Goal: Check status: Check status

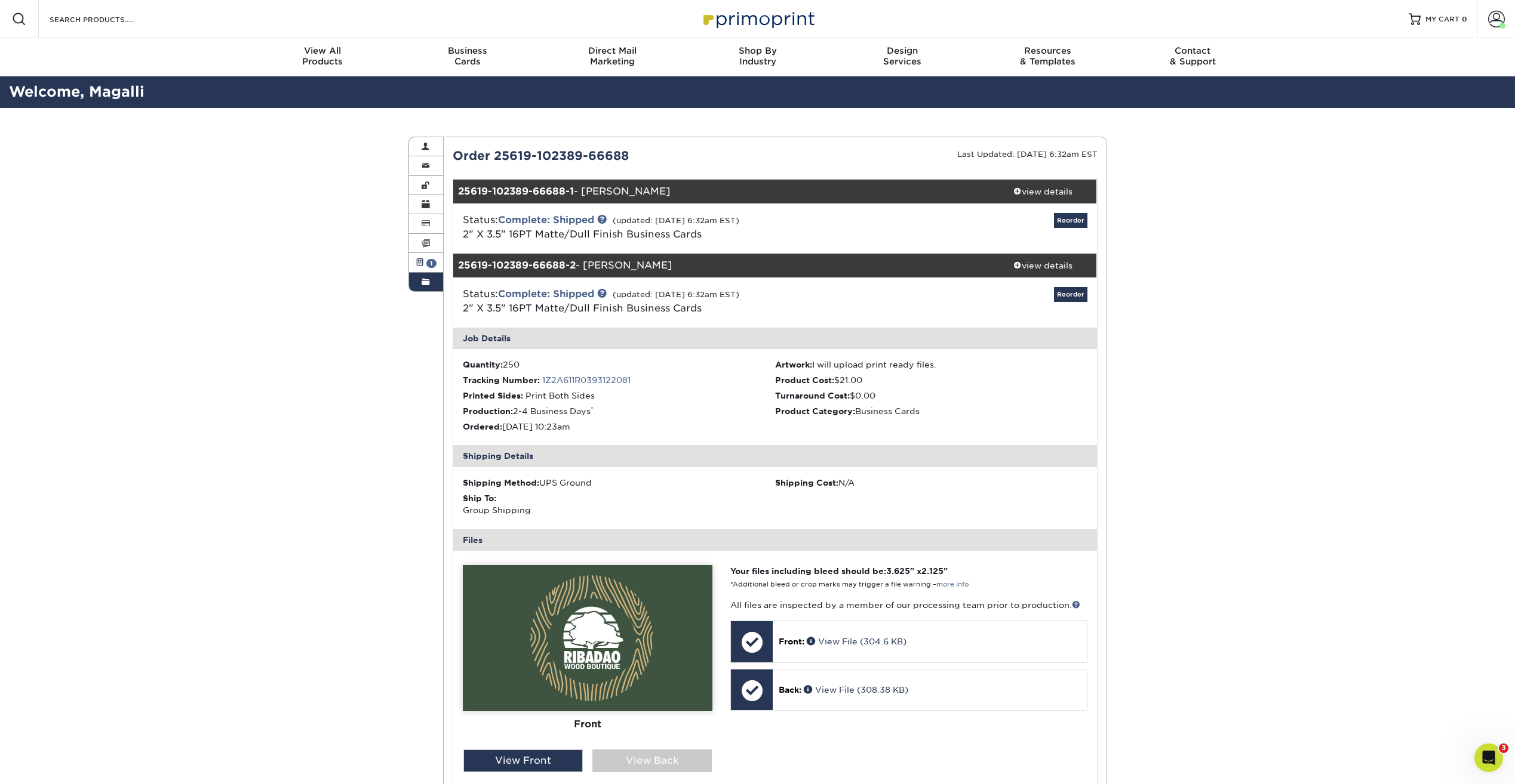
click at [429, 266] on span "1" at bounding box center [431, 263] width 10 height 9
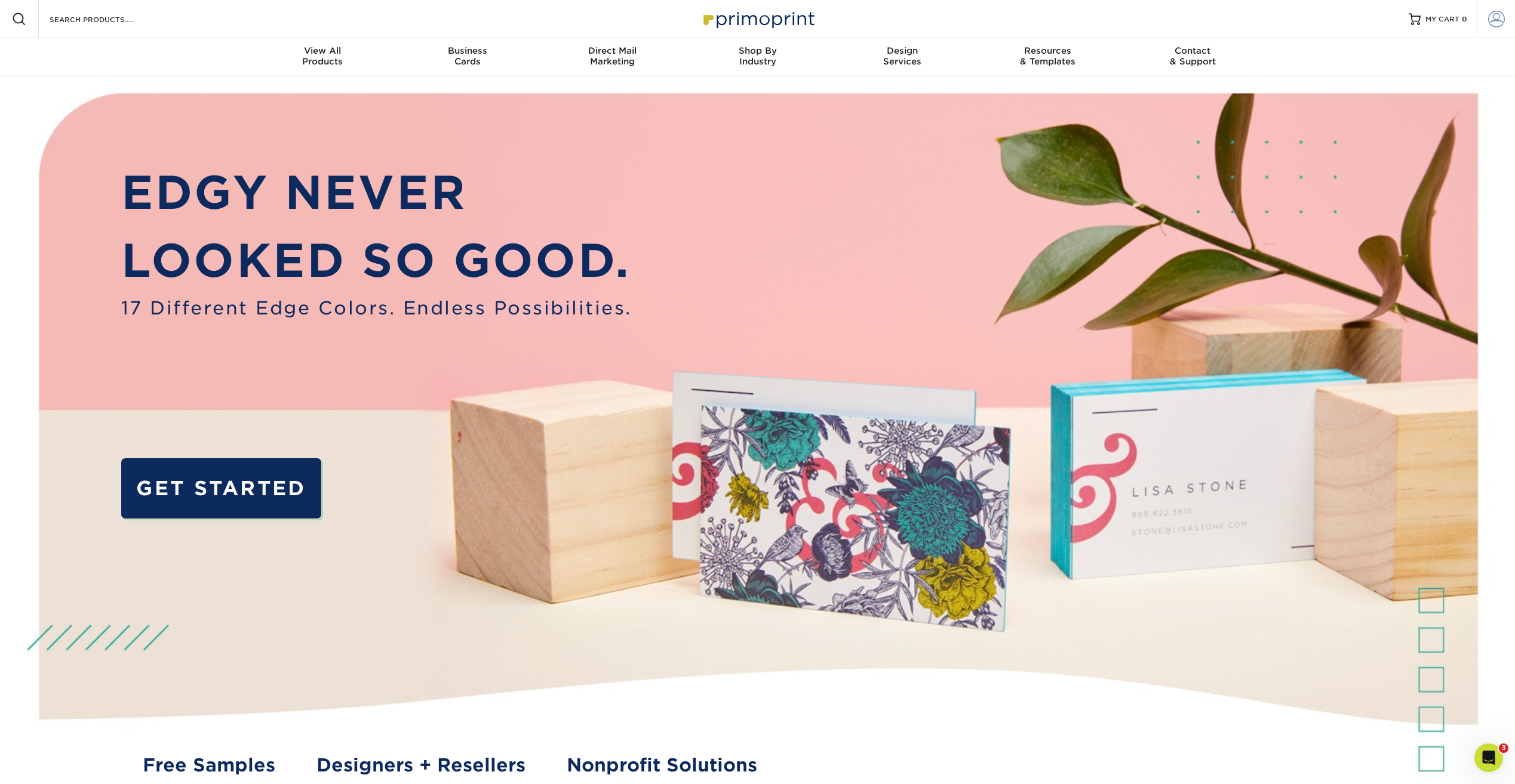
click at [1501, 17] on span at bounding box center [1497, 19] width 17 height 17
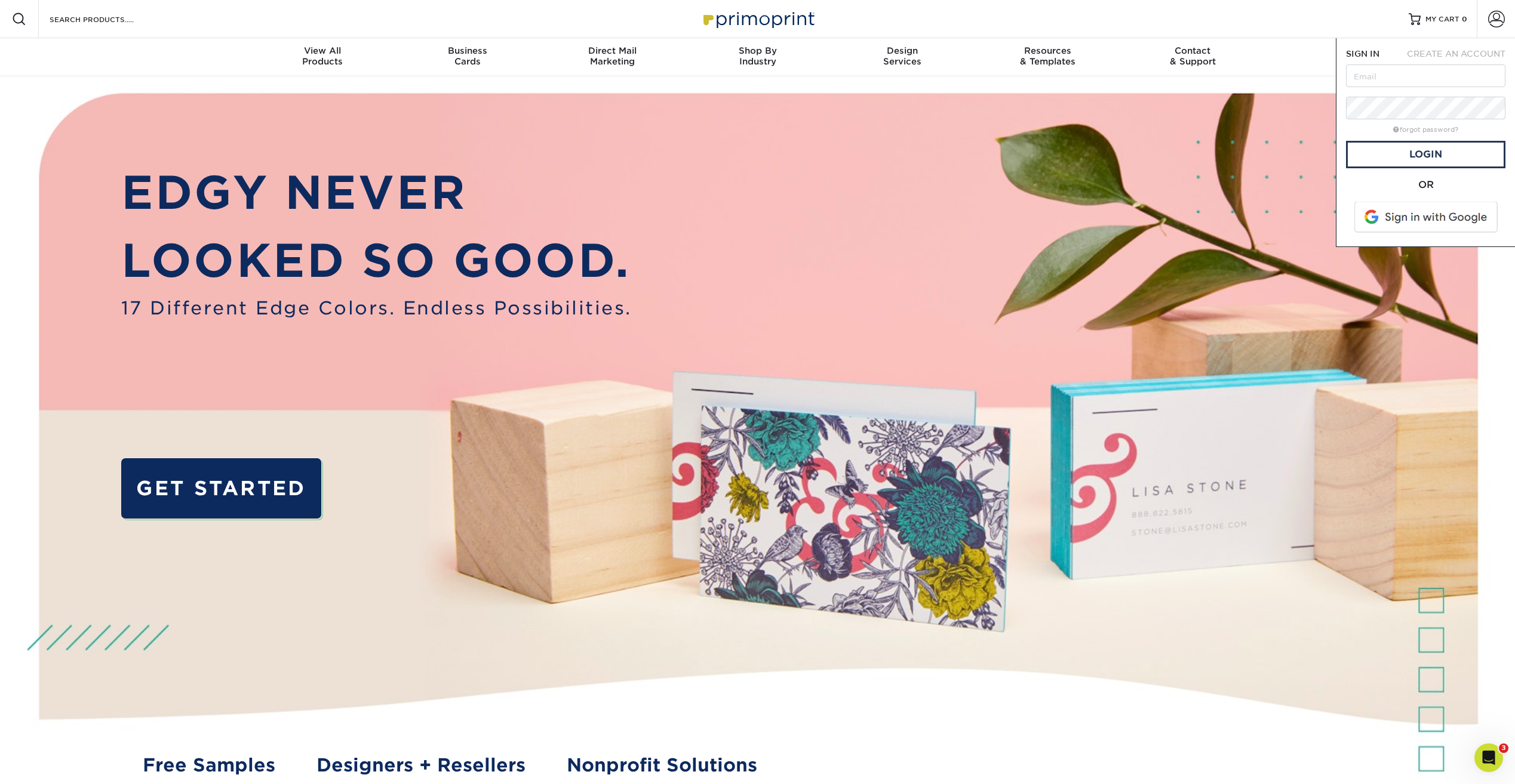
click at [1425, 211] on span at bounding box center [1427, 217] width 153 height 31
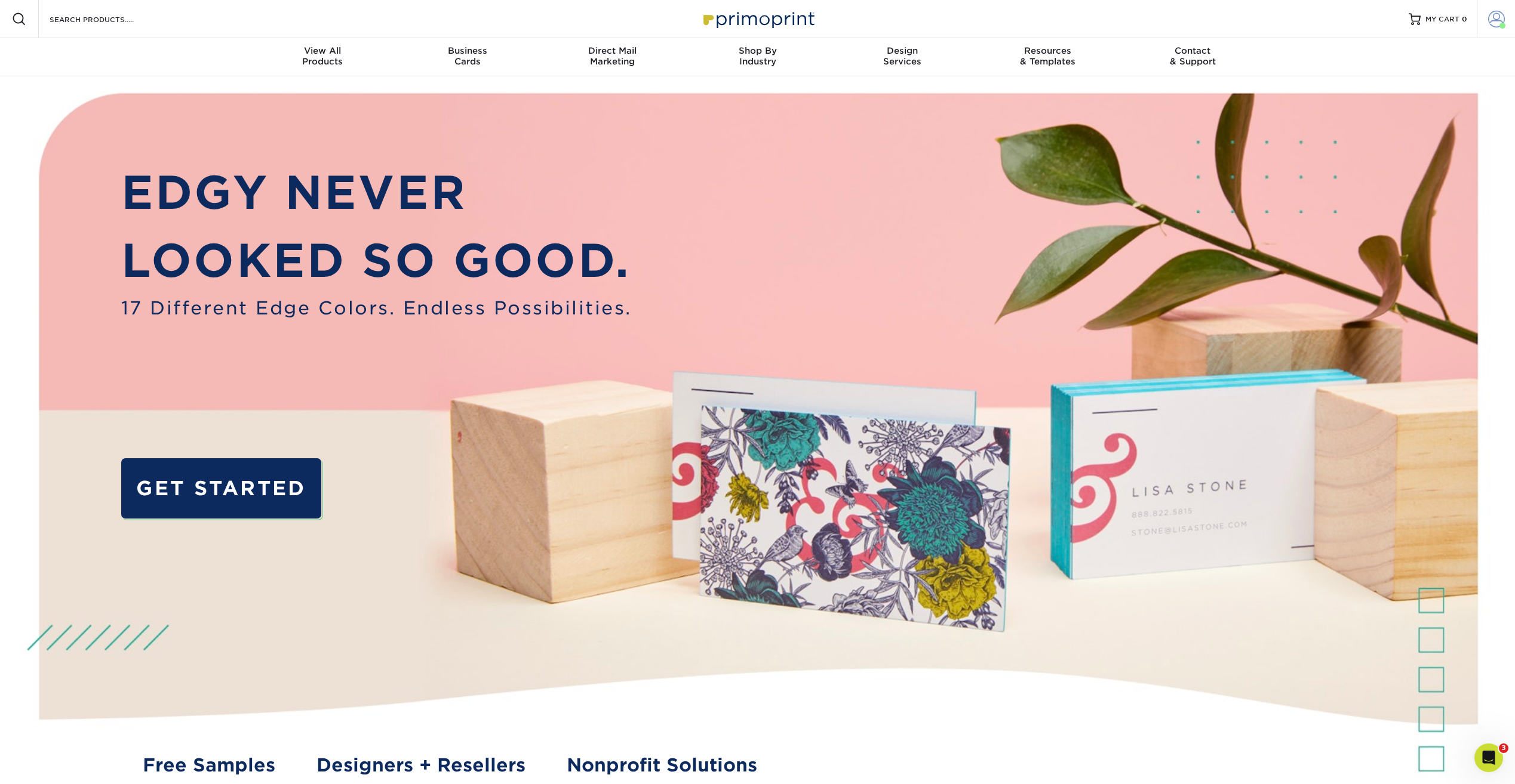
click at [1493, 16] on span at bounding box center [1497, 19] width 17 height 17
click at [1394, 115] on link "Order History" at bounding box center [1425, 116] width 150 height 16
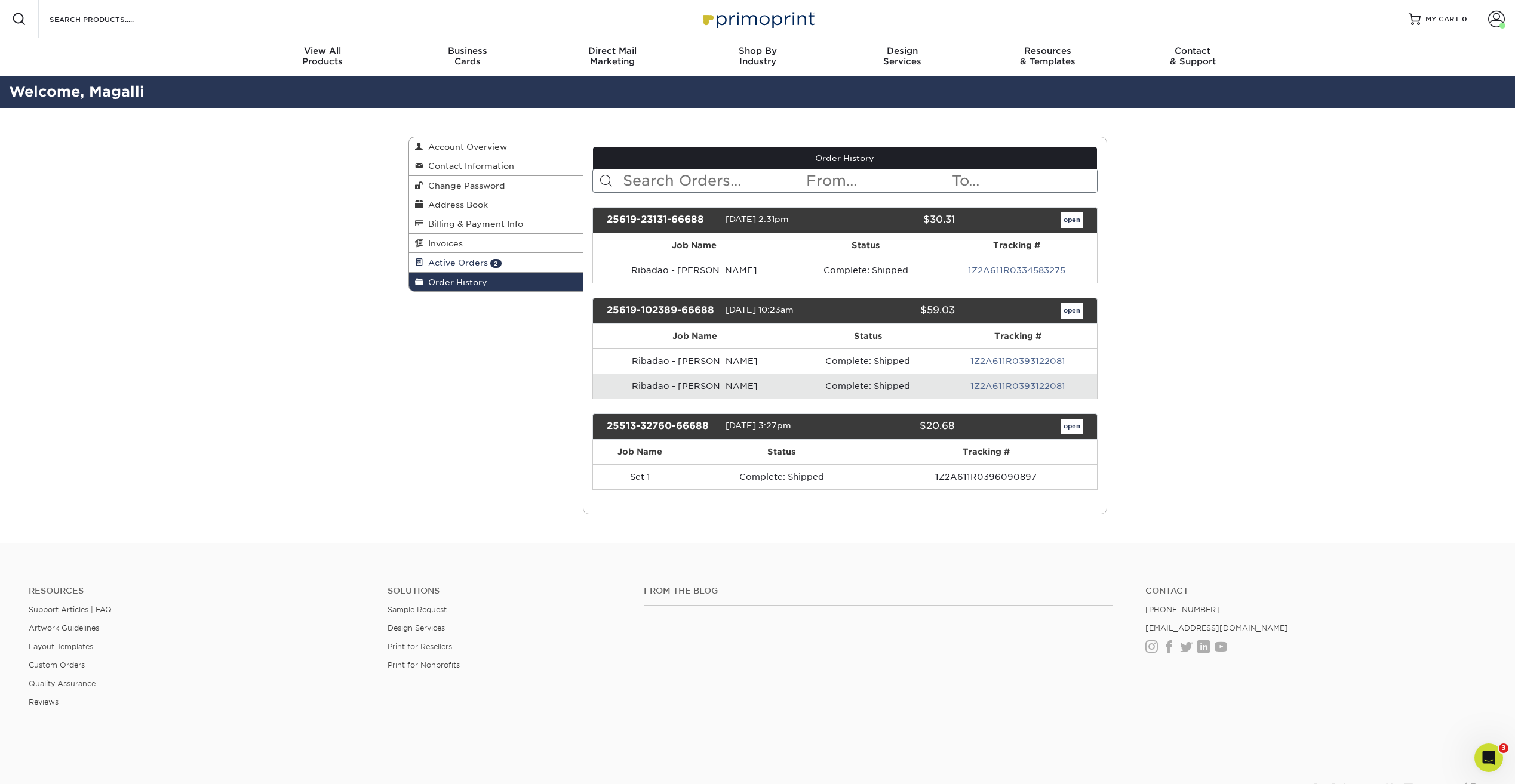
click at [464, 255] on link "Active Orders 2" at bounding box center [496, 262] width 174 height 19
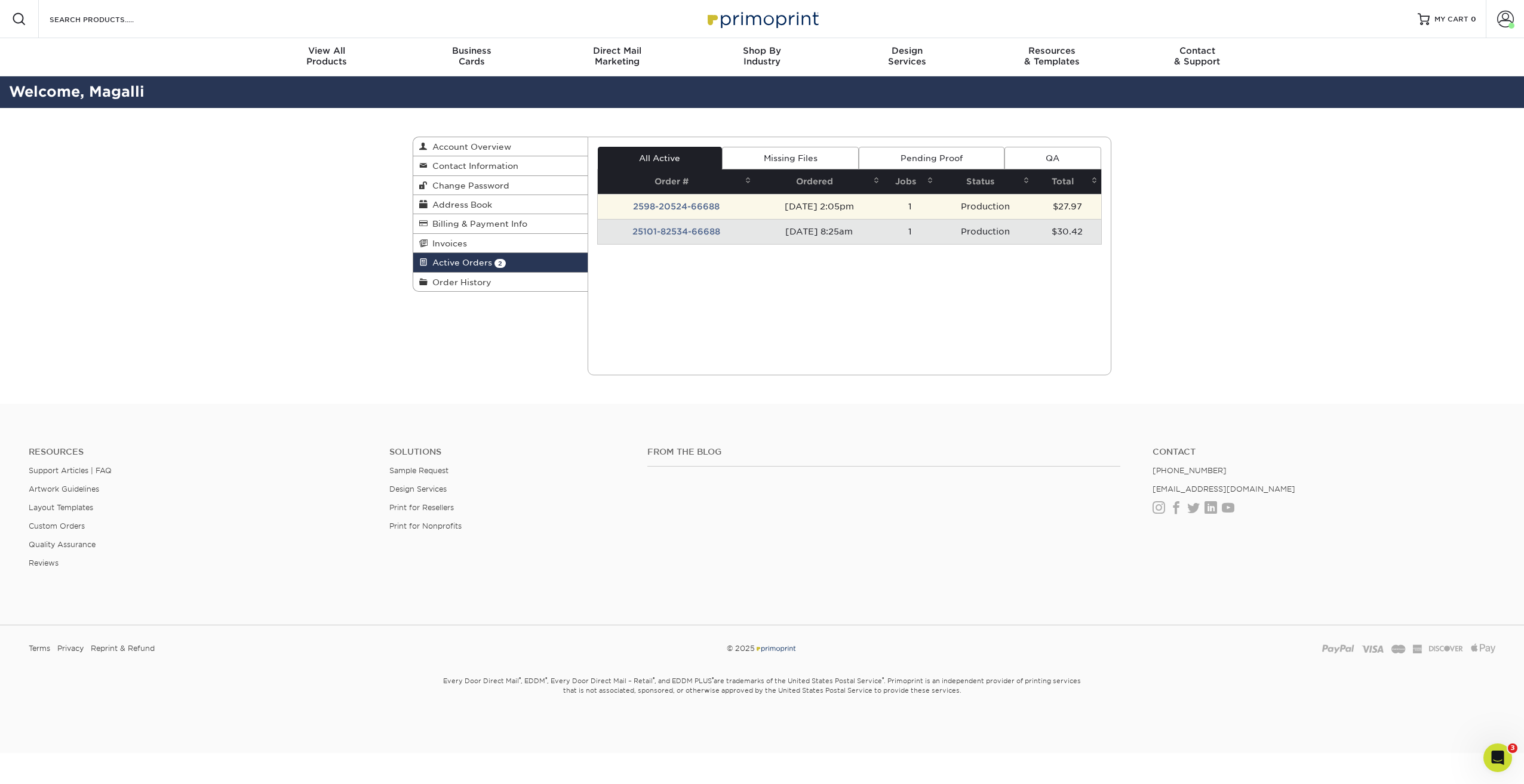
click at [967, 202] on td "Production" at bounding box center [985, 206] width 96 height 25
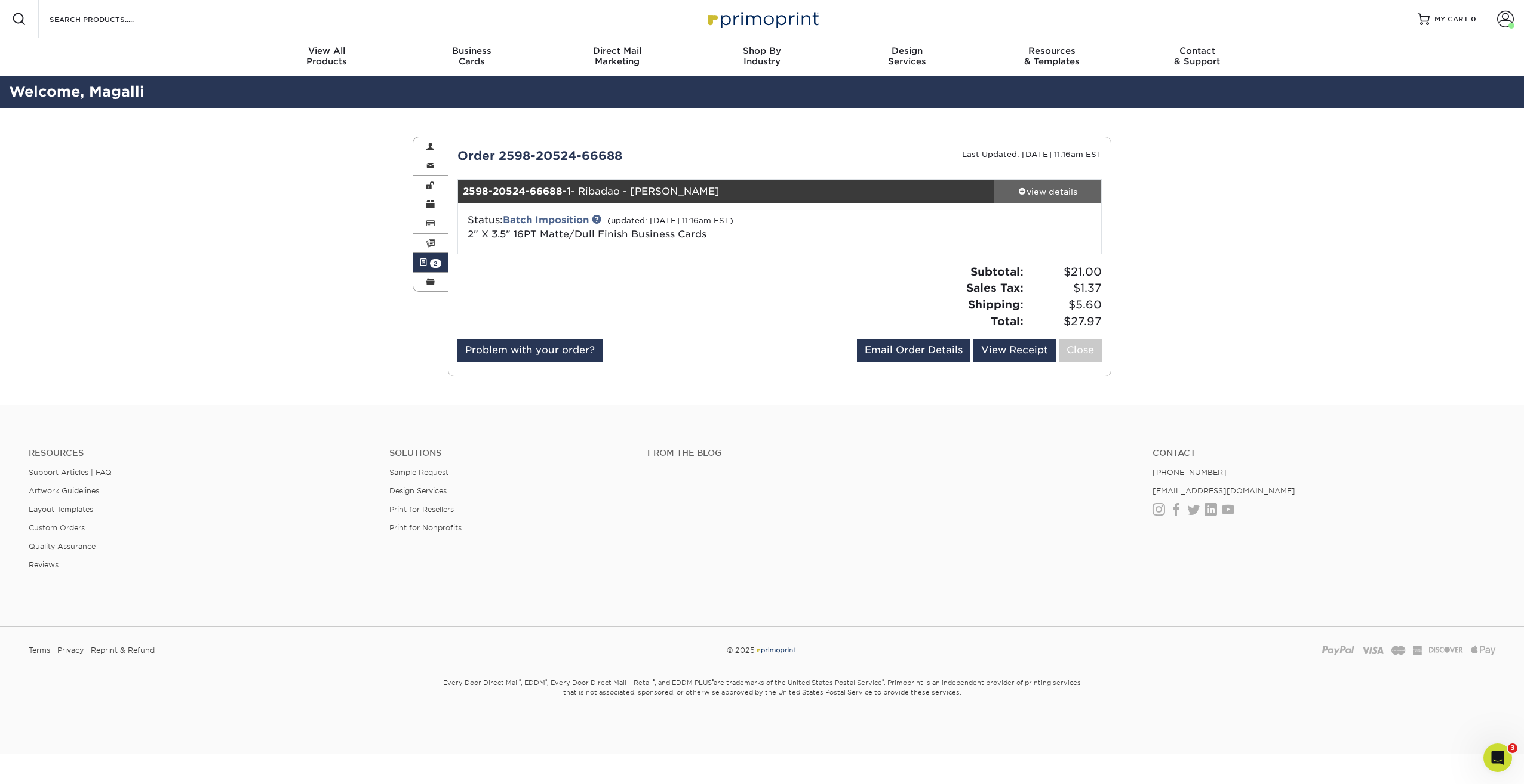
click at [1065, 193] on div "view details" at bounding box center [1047, 191] width 108 height 12
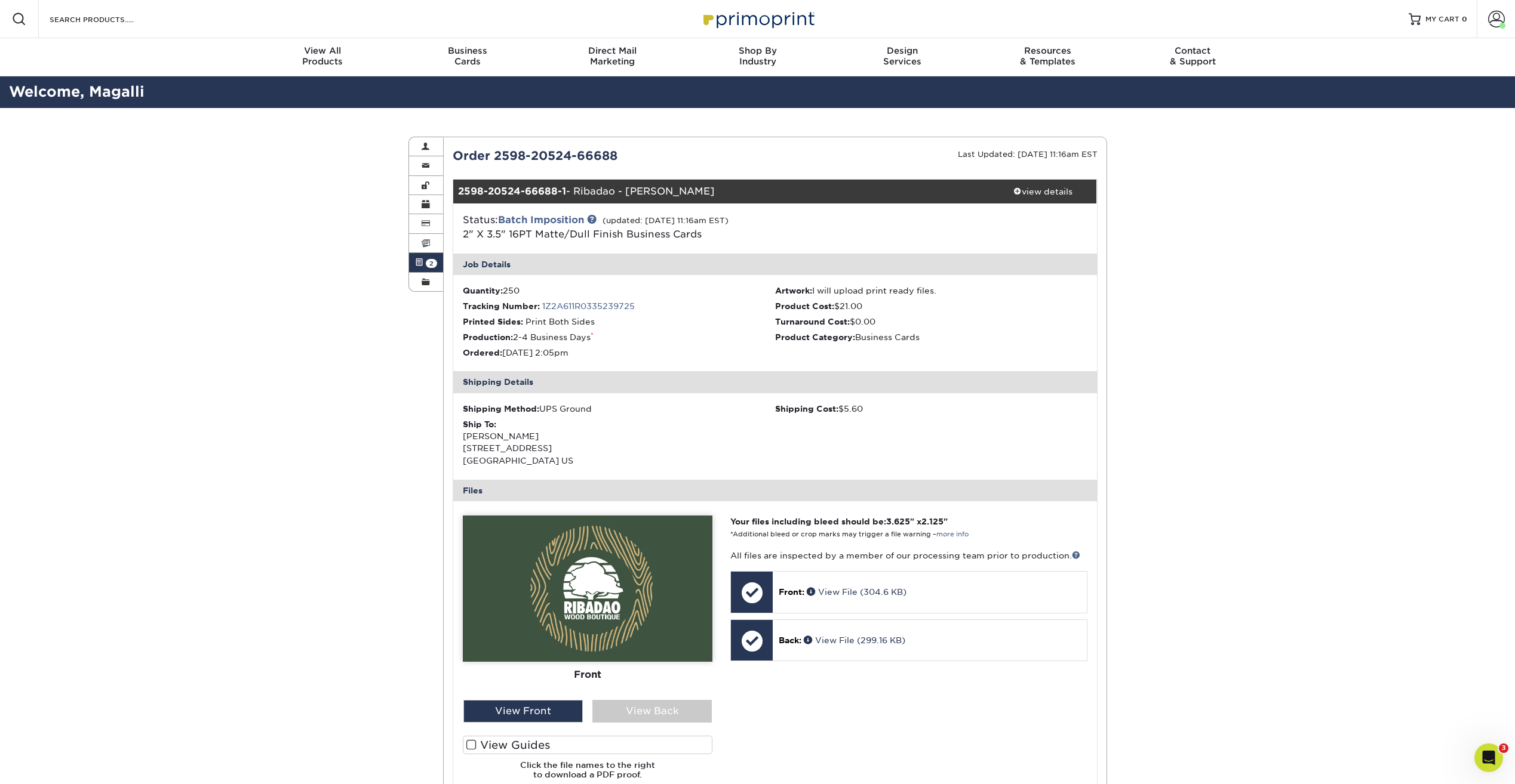
drag, startPoint x: 556, startPoint y: 461, endPoint x: 453, endPoint y: 453, distance: 103.3
click at [453, 453] on div "Shipping Method: UPS Ground Shipping Cost: $5.60 Ship To: Carlos Ramirez 6133 M…" at bounding box center [775, 436] width 644 height 87
click at [683, 442] on div "Ship To: Carlos Ramirez 6133 Metro West Blvd Building 15 Unit 101 Orlando, FL 3…" at bounding box center [619, 443] width 312 height 49
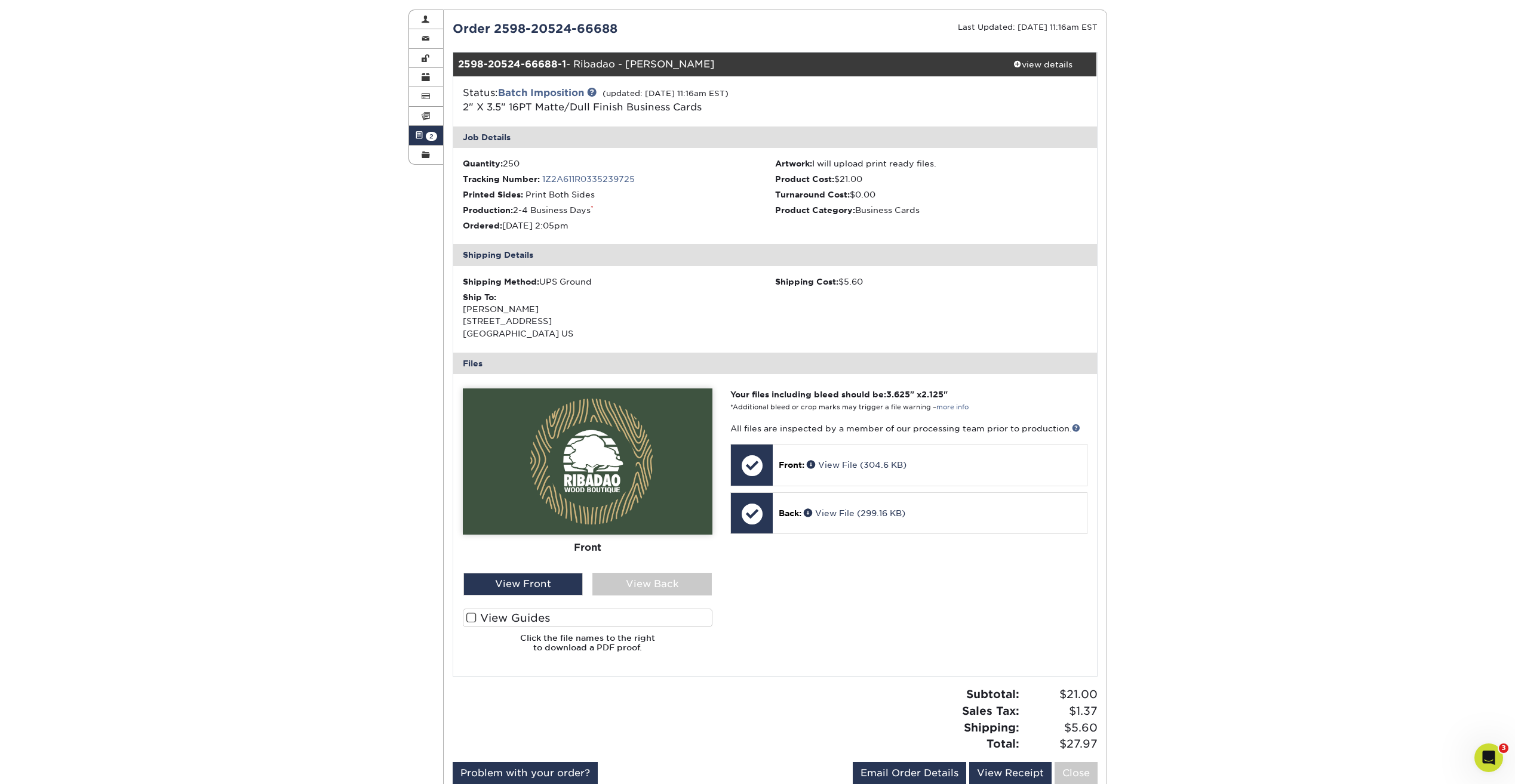
scroll to position [120, 0]
